Goal: Transaction & Acquisition: Purchase product/service

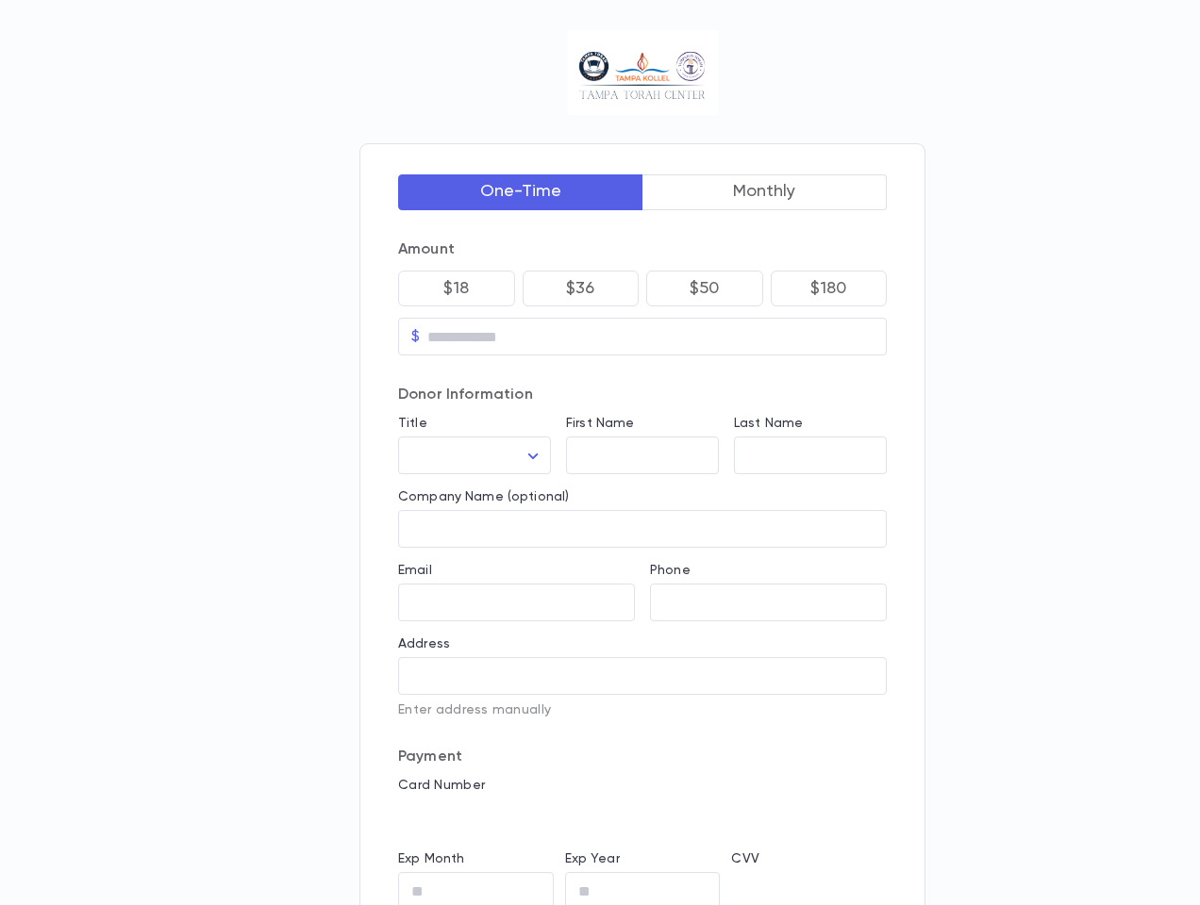
click at [521, 191] on button "One-Time" at bounding box center [520, 192] width 245 height 36
click at [765, 191] on button "Monthly" at bounding box center [764, 192] width 245 height 36
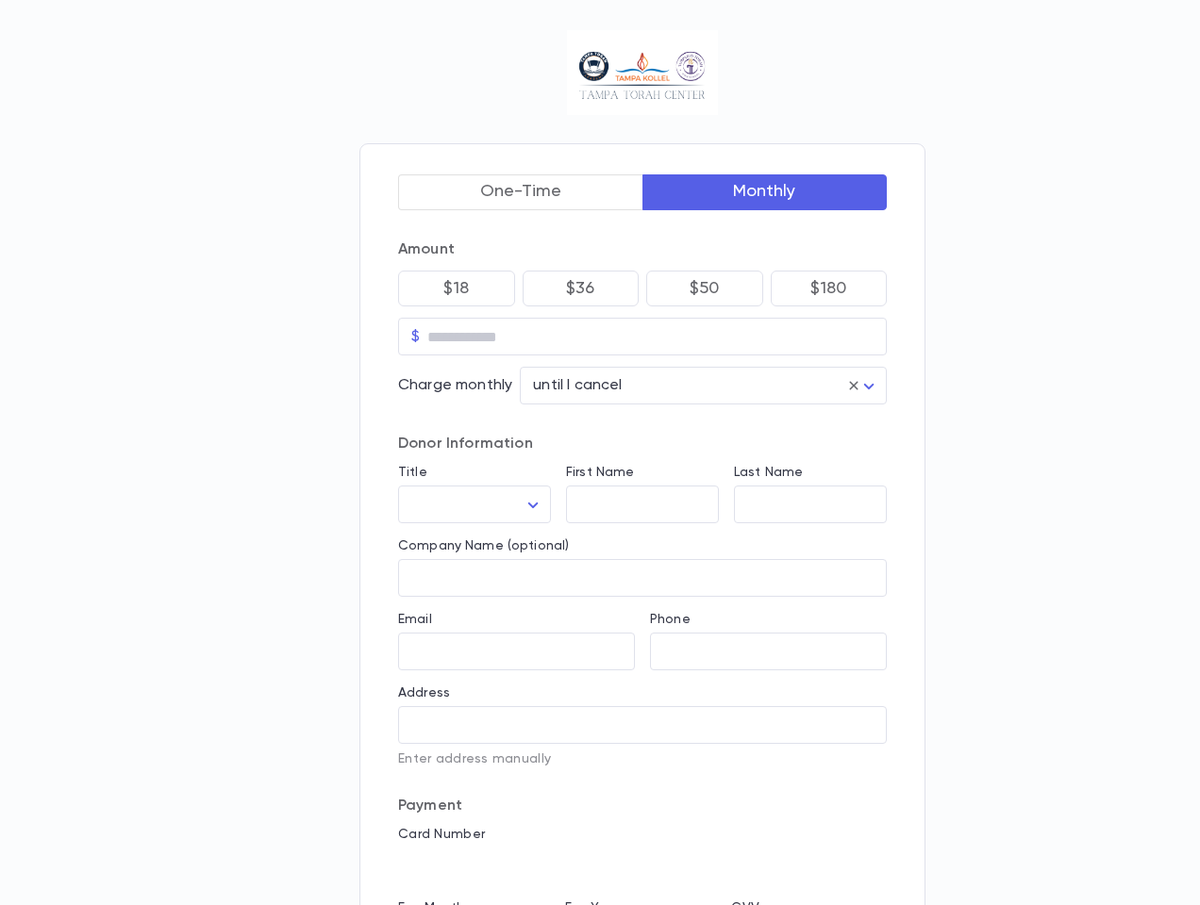
click at [457, 288] on p "$18" at bounding box center [455, 288] width 25 height 19
click at [581, 288] on p "$36" at bounding box center [580, 288] width 29 height 19
click at [705, 288] on p "$50" at bounding box center [704, 288] width 30 height 19
click at [829, 288] on p "$180" at bounding box center [828, 288] width 36 height 19
type input "******"
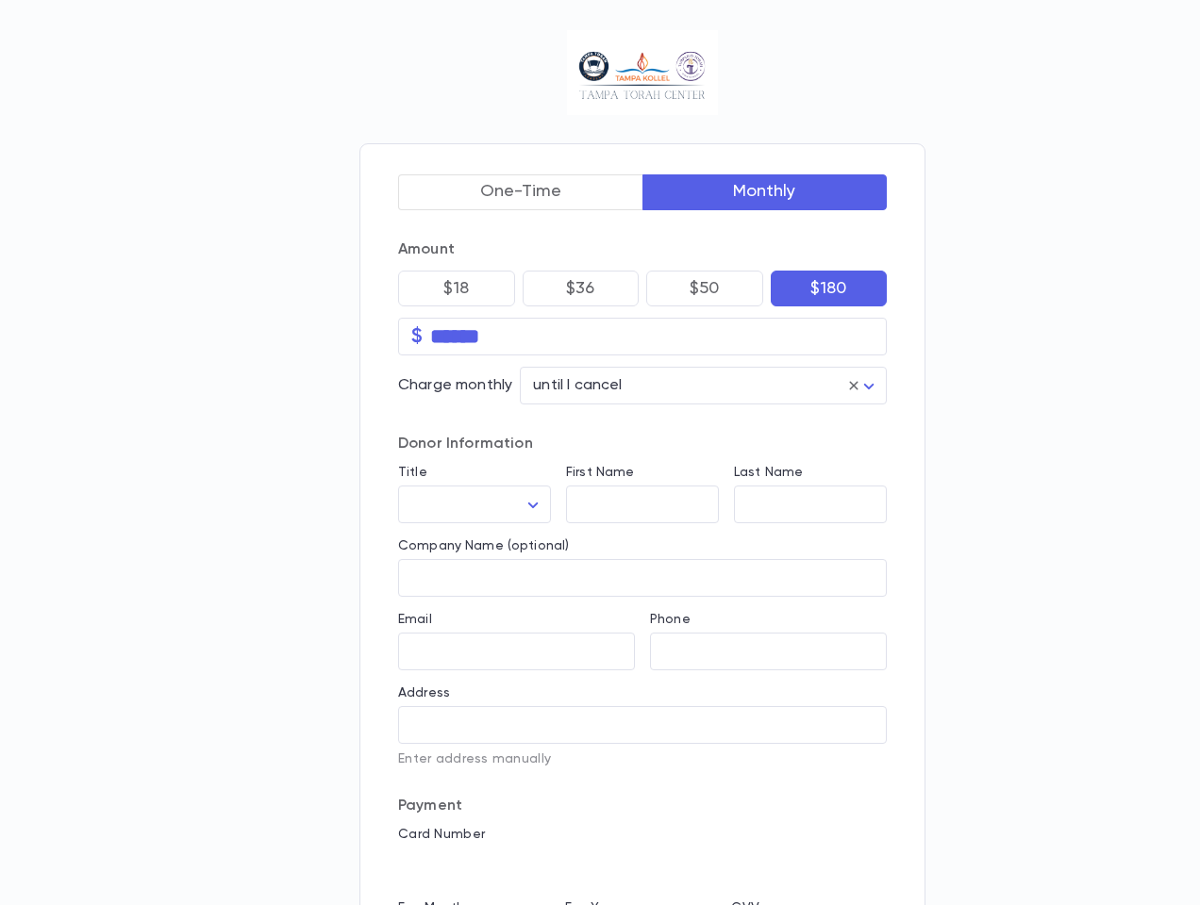
click at [642, 336] on input "******" at bounding box center [658, 337] width 457 height 30
click at [474, 455] on div "Title ​ ​" at bounding box center [467, 487] width 168 height 74
click at [642, 455] on div "First Name ​" at bounding box center [635, 487] width 168 height 74
click at [810, 455] on div "Last Name ​" at bounding box center [803, 487] width 168 height 74
